Goal: Task Accomplishment & Management: Use online tool/utility

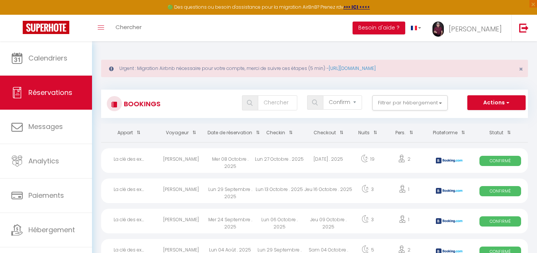
select select "confirmed"
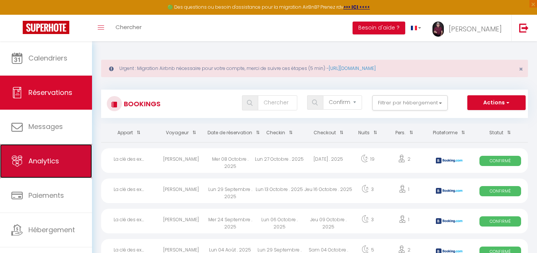
click at [43, 162] on span "Analytics" at bounding box center [43, 160] width 31 height 9
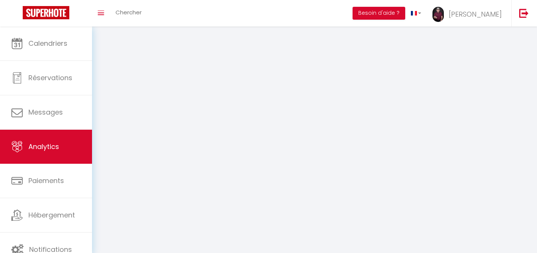
select select "2025"
select select "10"
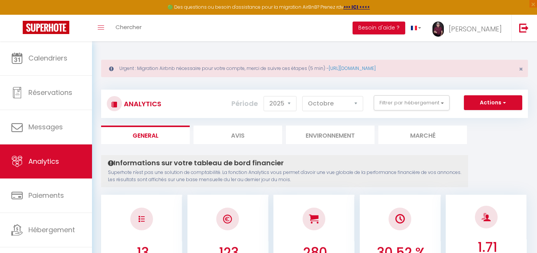
checkbox inactifs "false"
checkbox Paris "false"
checkbox Harmonie "false"
checkbox input "false"
checkbox Libre "false"
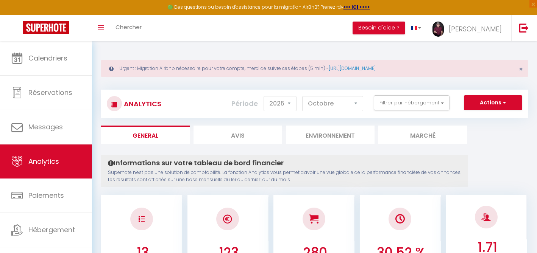
checkbox input "false"
checkbox l\'effort "false"
checkbox marches "false"
checkbox industriel "false"
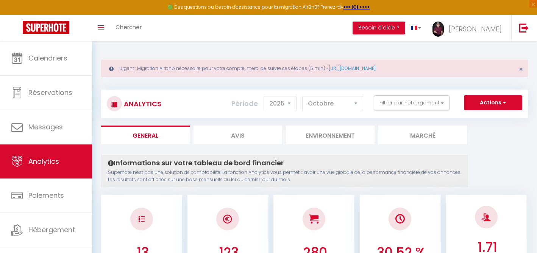
checkbox Bistrot "false"
checkbox input "false"
checkbox libre "false"
checkbox déclic "false"
checkbox élégance "false"
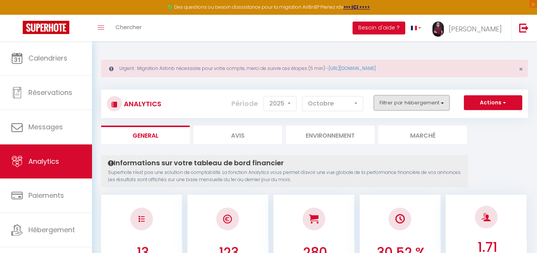
click at [441, 101] on button "Filtrer par hébergement" at bounding box center [412, 102] width 76 height 15
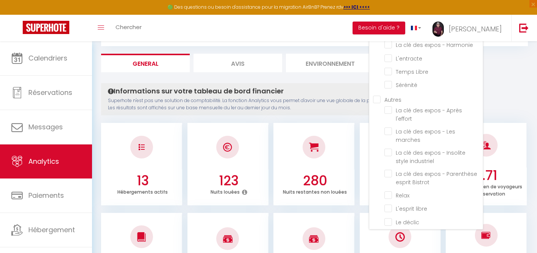
scroll to position [72, 0]
click at [389, 217] on déclic "checkbox" at bounding box center [434, 221] width 99 height 8
checkbox déclic "true"
checkbox Paris "false"
checkbox Harmonie "false"
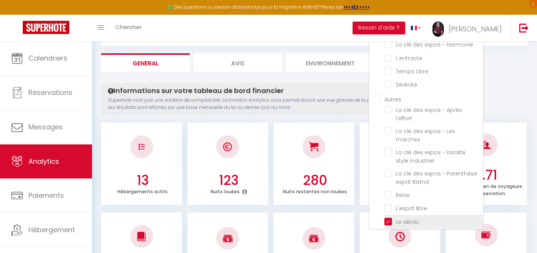
checkbox input "false"
checkbox Libre "false"
checkbox input "false"
checkbox l\'effort "false"
checkbox marches "false"
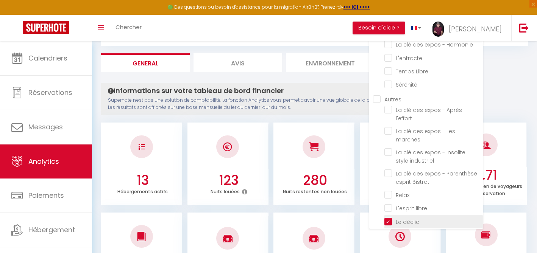
checkbox industriel "false"
checkbox Bistrot "false"
checkbox input "false"
checkbox libre "false"
checkbox élégance "false"
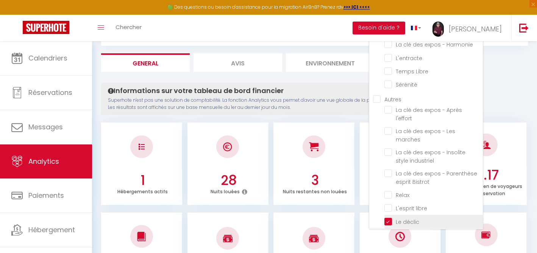
checkbox Paris "false"
checkbox Harmonie "false"
checkbox input "false"
checkbox Libre "false"
checkbox input "false"
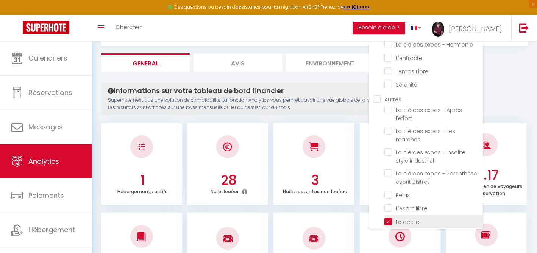
checkbox l\'effort "false"
checkbox marches "false"
checkbox industriel "false"
checkbox Bistrot "false"
checkbox input "false"
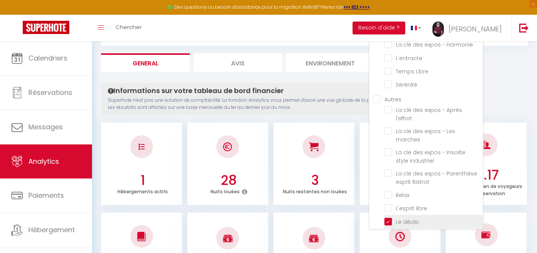
checkbox libre "false"
checkbox élégance "false"
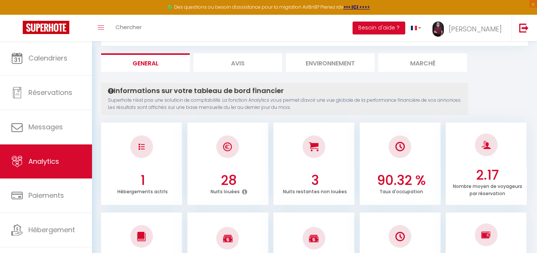
scroll to position [0, 0]
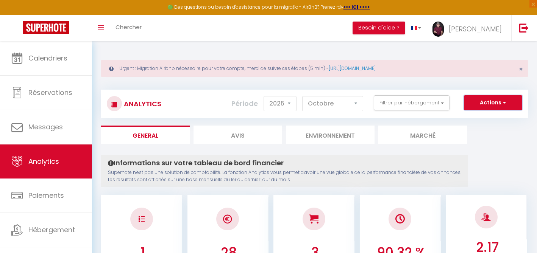
click at [483, 102] on button "Actions" at bounding box center [493, 102] width 58 height 15
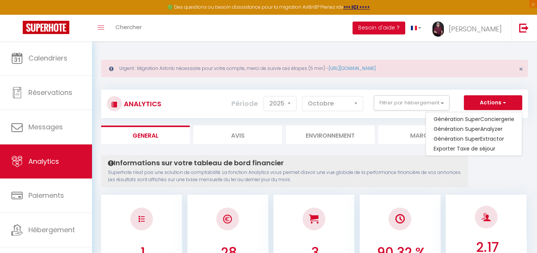
click at [391, 115] on div "Analytics Actions Génération SuperConciergerie Génération SuperAnalyzer Générat…" at bounding box center [314, 104] width 427 height 28
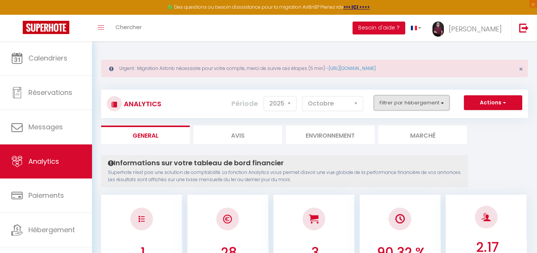
click at [392, 103] on button "Filtrer par hébergement" at bounding box center [412, 102] width 76 height 15
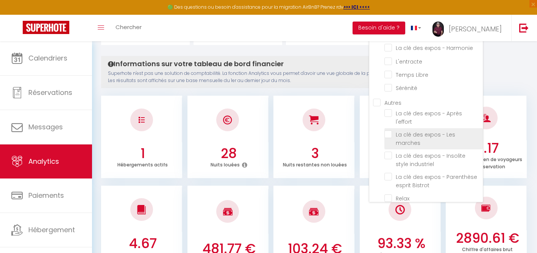
scroll to position [30, 0]
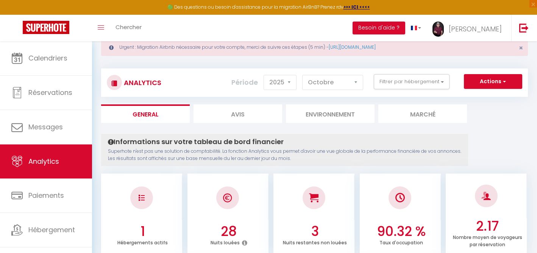
scroll to position [0, 0]
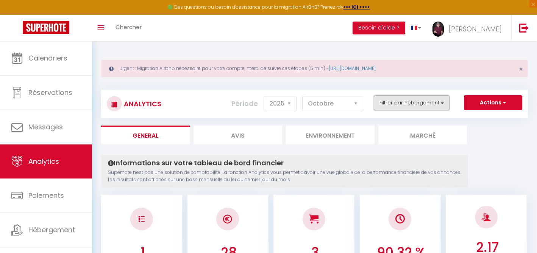
click at [442, 103] on button "Filtrer par hébergement" at bounding box center [412, 102] width 76 height 15
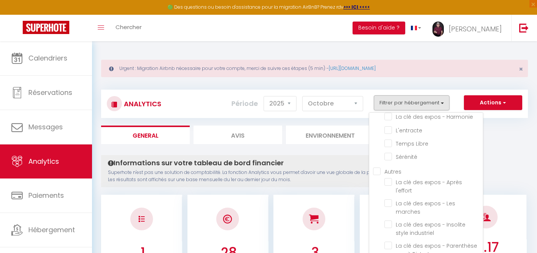
click at [508, 130] on ul "General Avis Environnement Marché" at bounding box center [314, 135] width 427 height 19
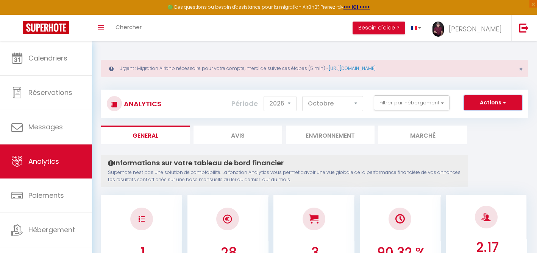
click at [500, 103] on button "Actions" at bounding box center [493, 102] width 58 height 15
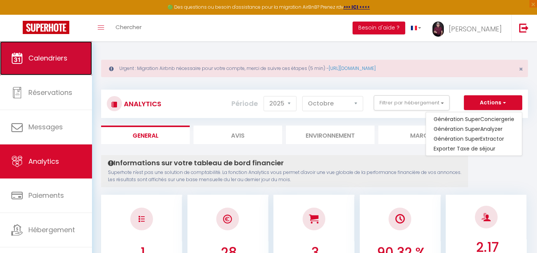
click at [63, 59] on span "Calendriers" at bounding box center [47, 57] width 39 height 9
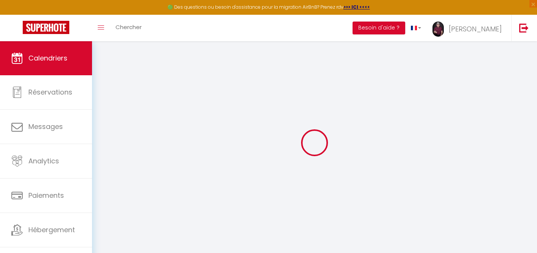
select select "2025"
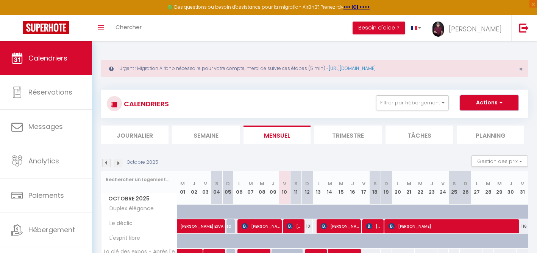
click at [495, 101] on button "Actions" at bounding box center [489, 102] width 58 height 15
click at [464, 131] on link "Exporter les réservations" at bounding box center [482, 131] width 66 height 11
type input "[EMAIL_ADDRESS][DOMAIN_NAME]"
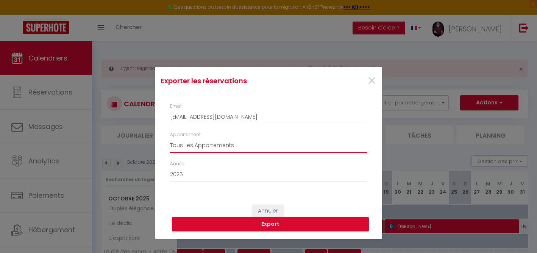
click at [238, 145] on select "Tous Les Appartements Un air de Paris La clé des expos - Harmonie L'entracte Te…" at bounding box center [268, 146] width 197 height 14
select select "18892"
click at [170, 139] on select "Tous Les Appartements Un air de Paris La clé des expos - Harmonie L'entracte Te…" at bounding box center [268, 146] width 197 height 14
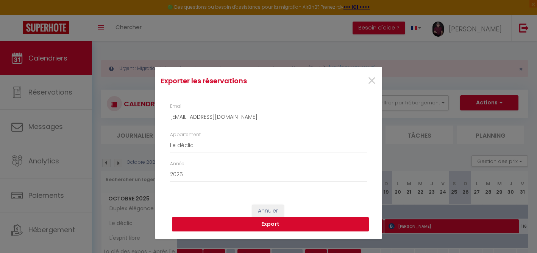
click at [269, 223] on button "Export" at bounding box center [270, 224] width 197 height 14
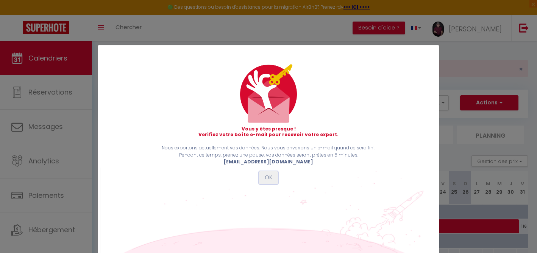
click at [267, 178] on button "OK" at bounding box center [268, 178] width 19 height 13
